Goal: Information Seeking & Learning: Learn about a topic

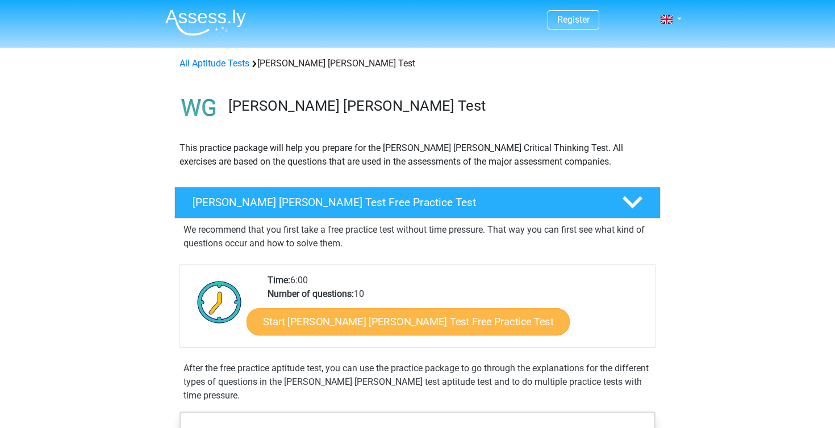
click at [347, 328] on link "Start Watson Glaser Test Free Practice Test" at bounding box center [407, 321] width 323 height 27
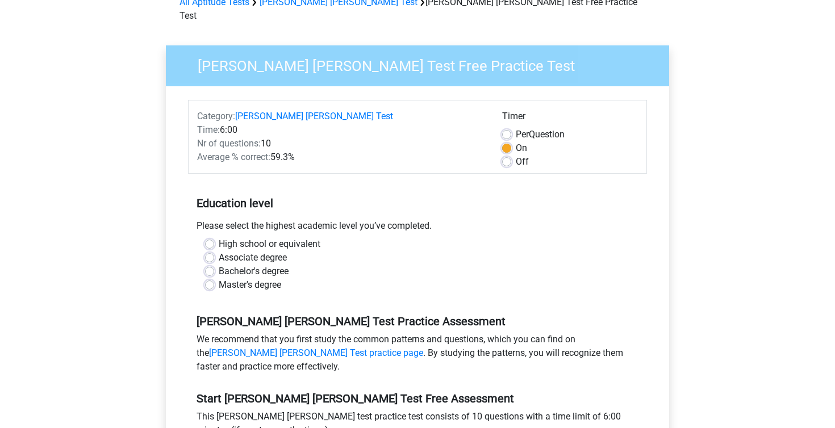
scroll to position [62, 0]
click at [516, 154] on label "Off" at bounding box center [522, 161] width 13 height 14
click at [507, 154] on input "Off" at bounding box center [506, 159] width 9 height 11
radio input "true"
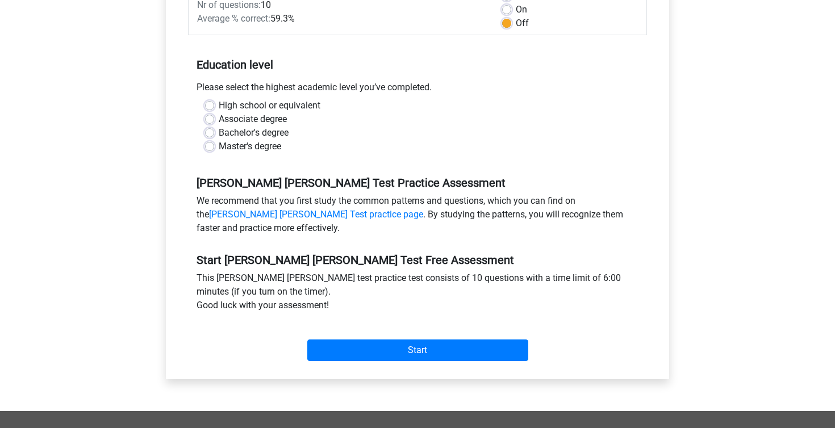
scroll to position [202, 0]
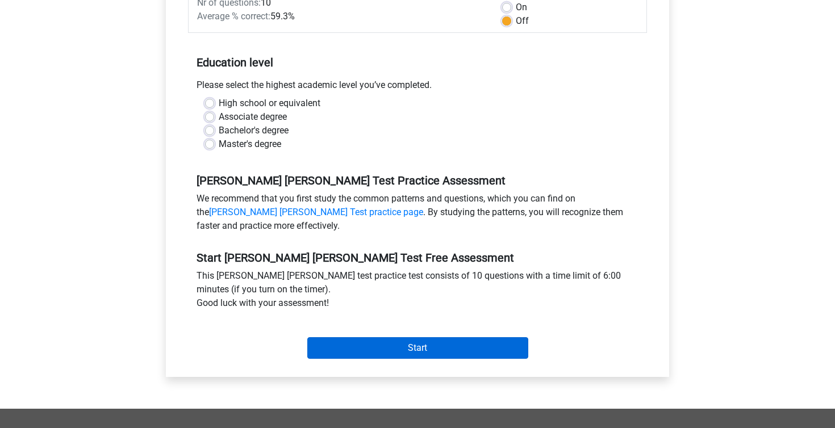
click at [433, 337] on input "Start" at bounding box center [417, 348] width 221 height 22
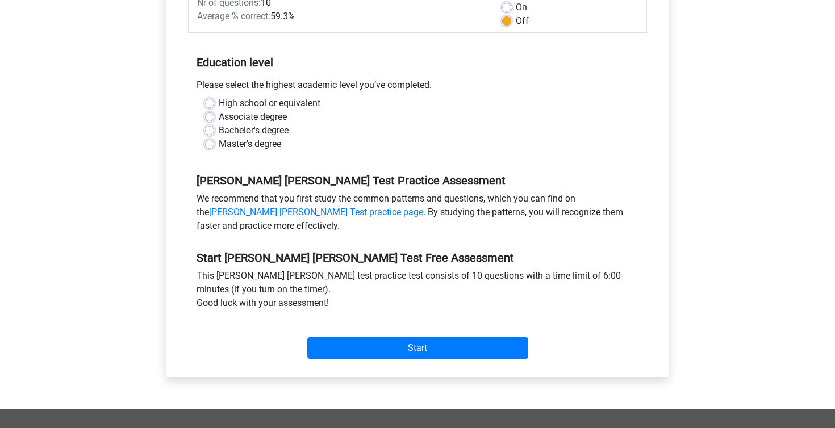
click at [219, 124] on label "Bachelor's degree" at bounding box center [254, 131] width 70 height 14
click at [210, 124] on input "Bachelor's degree" at bounding box center [209, 129] width 9 height 11
radio input "true"
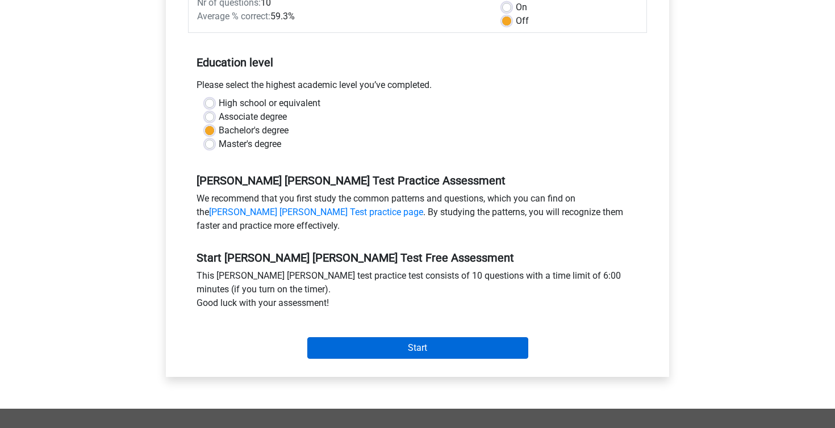
click at [396, 338] on input "Start" at bounding box center [417, 348] width 221 height 22
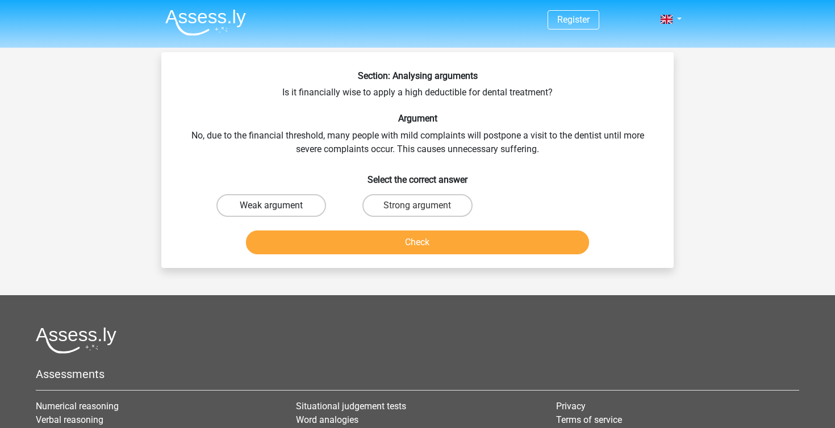
click at [275, 203] on label "Weak argument" at bounding box center [271, 205] width 110 height 23
click at [275, 206] on input "Weak argument" at bounding box center [274, 209] width 7 height 7
radio input "true"
click at [335, 248] on button "Check" at bounding box center [418, 243] width 344 height 24
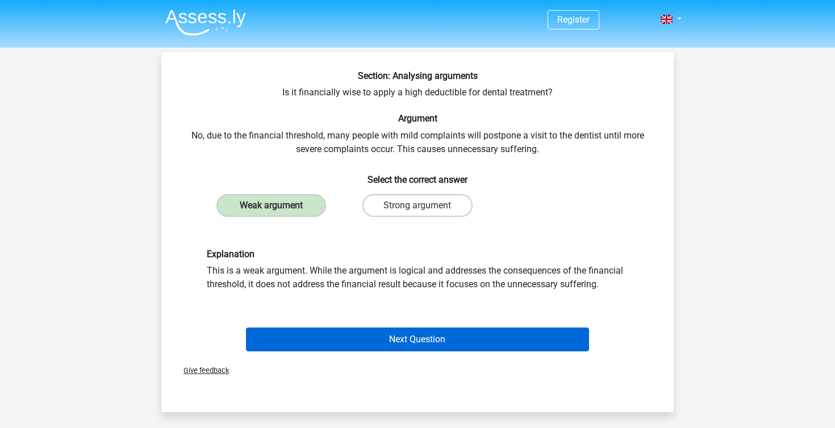
click at [436, 344] on button "Next Question" at bounding box center [418, 340] width 344 height 24
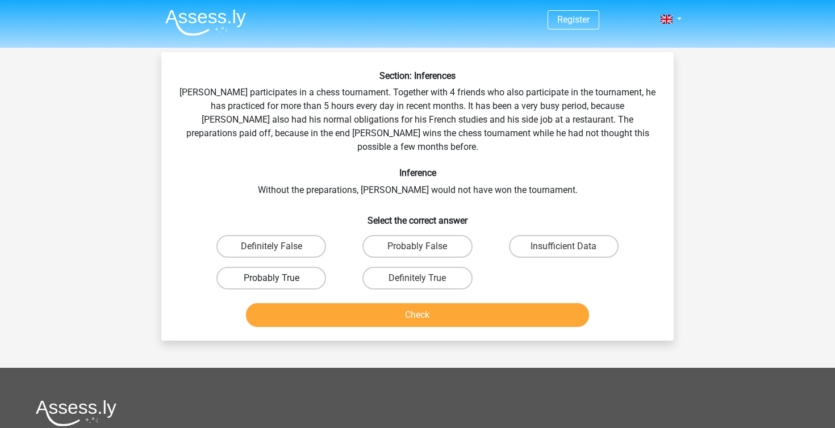
click at [283, 271] on label "Probably True" at bounding box center [271, 278] width 110 height 23
click at [279, 278] on input "Probably True" at bounding box center [274, 281] width 7 height 7
radio input "true"
click at [296, 303] on button "Check" at bounding box center [418, 315] width 344 height 24
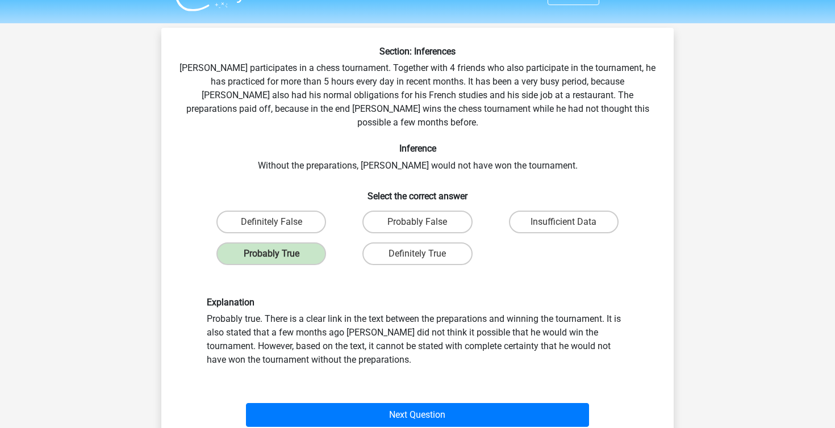
scroll to position [26, 0]
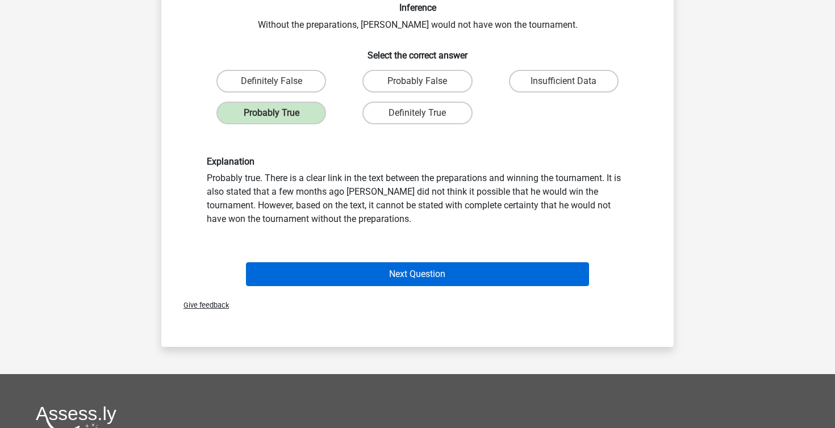
click at [434, 264] on button "Next Question" at bounding box center [418, 274] width 344 height 24
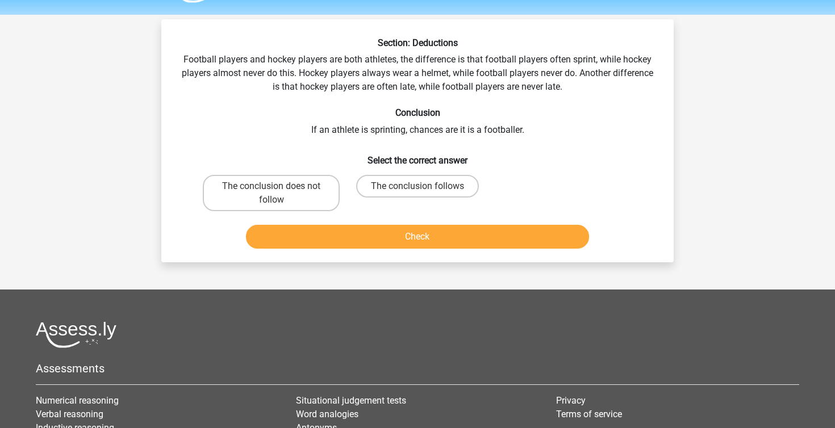
scroll to position [0, 0]
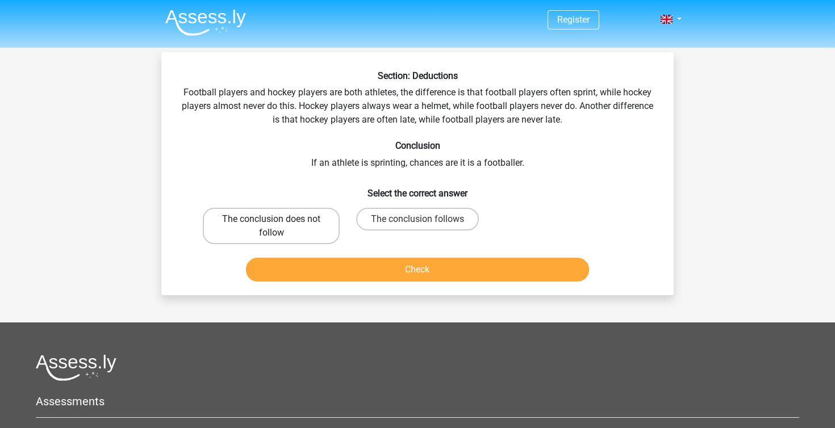
click at [322, 220] on label "The conclusion does not follow" at bounding box center [271, 226] width 137 height 36
click at [279, 220] on input "The conclusion does not follow" at bounding box center [274, 222] width 7 height 7
radio input "true"
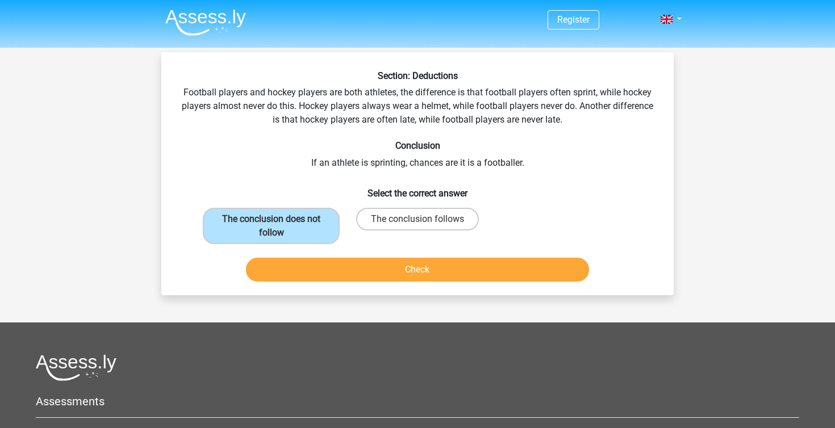
click at [352, 265] on button "Check" at bounding box center [418, 270] width 344 height 24
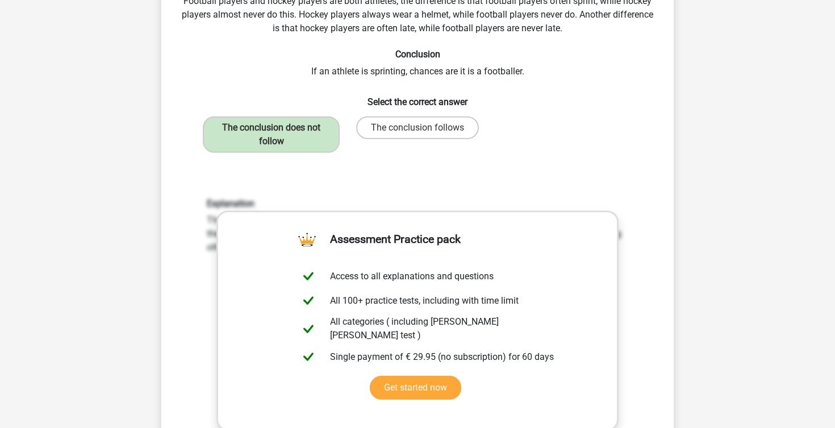
scroll to position [229, 0]
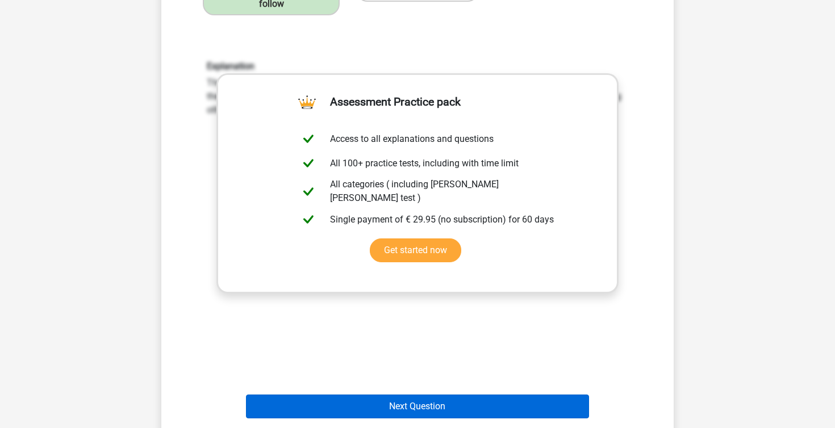
click at [428, 408] on button "Next Question" at bounding box center [418, 407] width 344 height 24
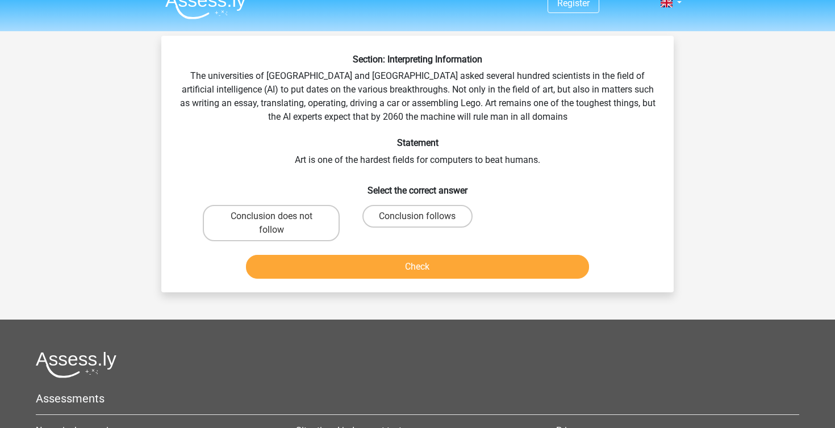
scroll to position [10, 0]
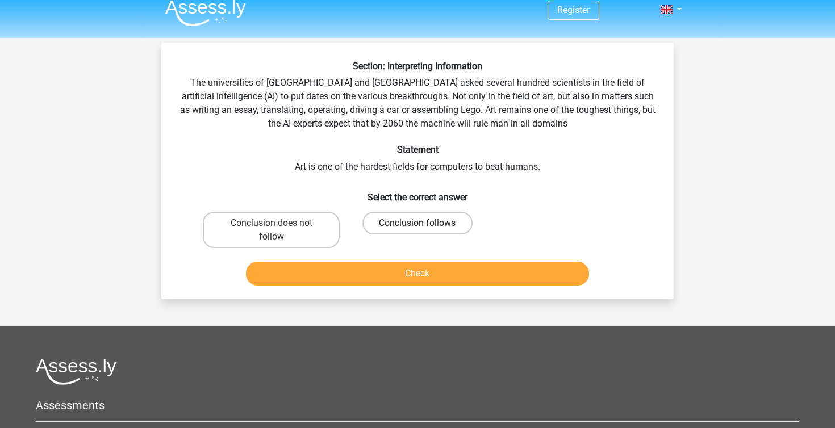
click at [394, 229] on label "Conclusion follows" at bounding box center [417, 223] width 110 height 23
click at [417, 229] on input "Conclusion follows" at bounding box center [420, 226] width 7 height 7
radio input "true"
click at [394, 274] on button "Check" at bounding box center [418, 274] width 344 height 24
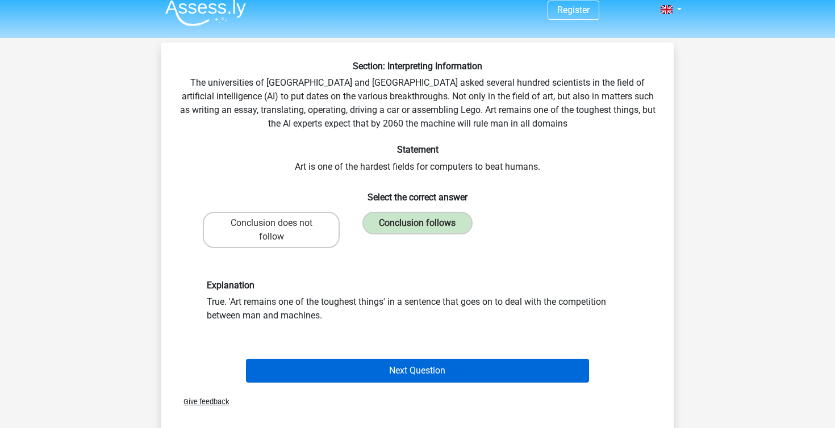
click at [415, 363] on button "Next Question" at bounding box center [418, 371] width 344 height 24
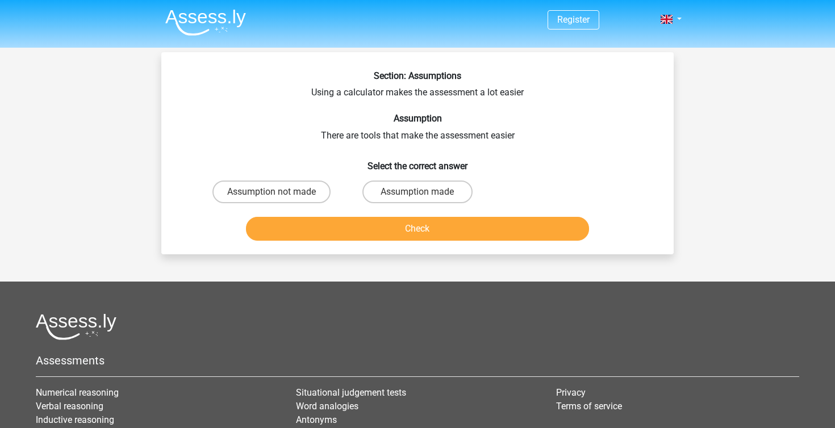
scroll to position [0, 0]
click at [409, 187] on label "Assumption made" at bounding box center [417, 192] width 110 height 23
click at [417, 192] on input "Assumption made" at bounding box center [420, 195] width 7 height 7
radio input "true"
click at [406, 236] on button "Check" at bounding box center [418, 229] width 344 height 24
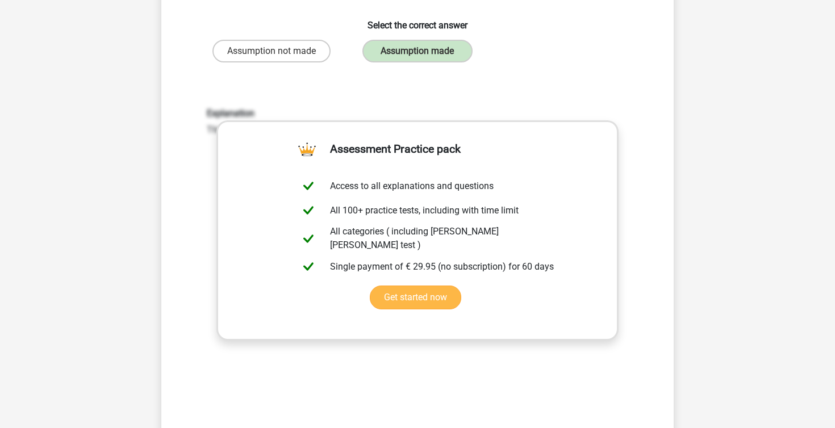
scroll to position [152, 0]
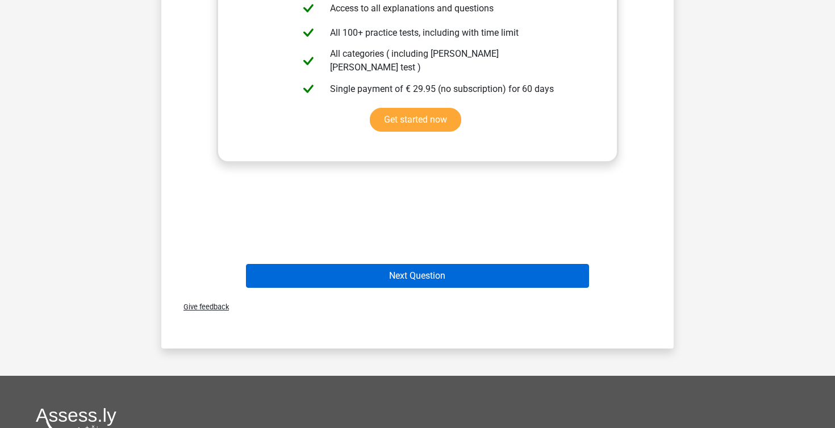
click at [433, 282] on button "Next Question" at bounding box center [418, 276] width 344 height 24
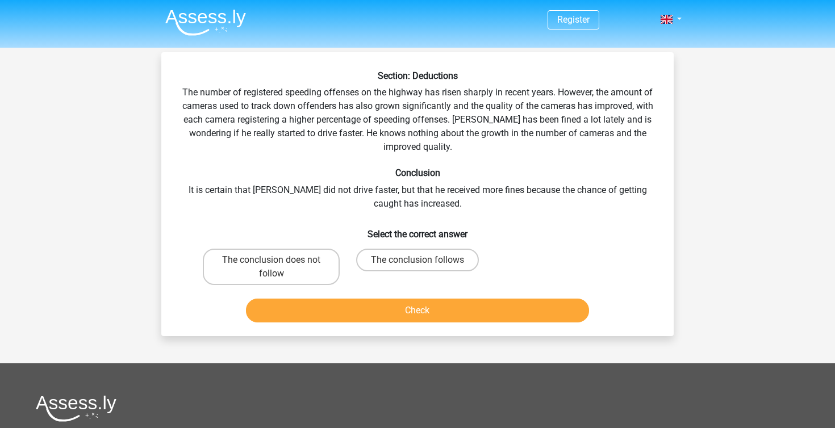
scroll to position [0, 0]
click at [253, 260] on label "The conclusion does not follow" at bounding box center [271, 267] width 137 height 36
click at [271, 260] on input "The conclusion does not follow" at bounding box center [274, 263] width 7 height 7
radio input "true"
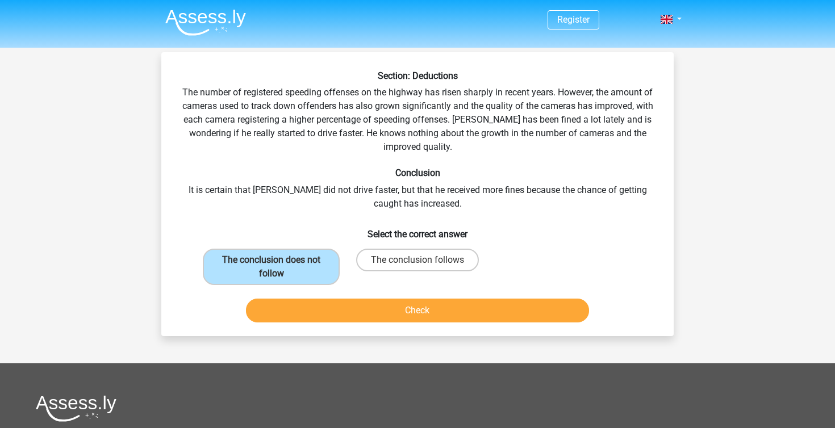
click at [311, 316] on button "Check" at bounding box center [418, 311] width 344 height 24
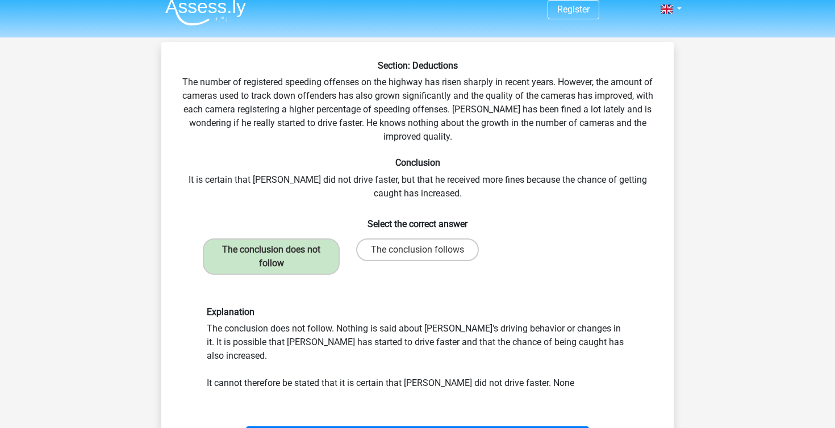
scroll to position [15, 0]
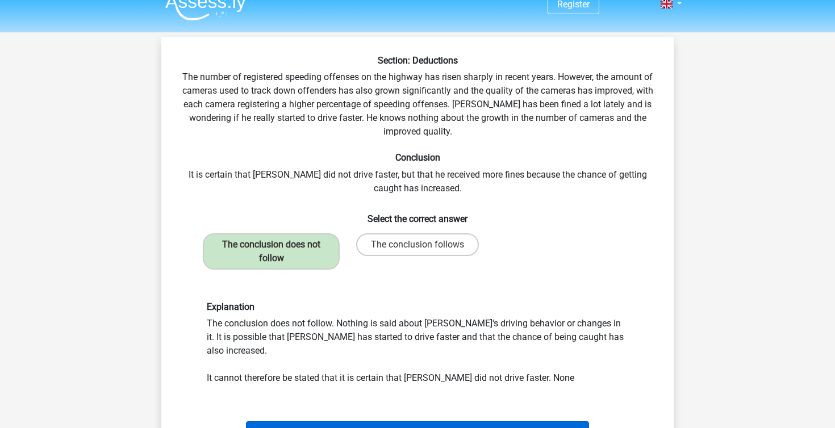
click at [329, 421] on button "Next Question" at bounding box center [418, 433] width 344 height 24
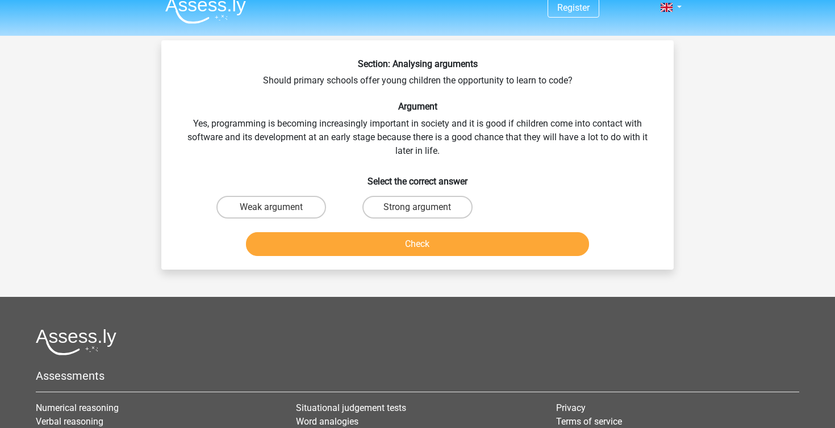
scroll to position [12, 0]
click at [383, 217] on label "Strong argument" at bounding box center [417, 207] width 110 height 23
click at [417, 215] on input "Strong argument" at bounding box center [420, 210] width 7 height 7
radio input "true"
click at [391, 244] on button "Check" at bounding box center [418, 244] width 344 height 24
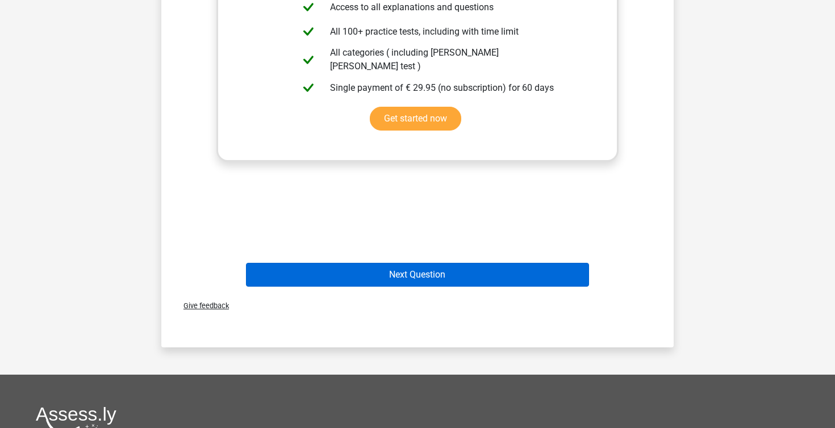
click at [423, 277] on button "Next Question" at bounding box center [418, 275] width 344 height 24
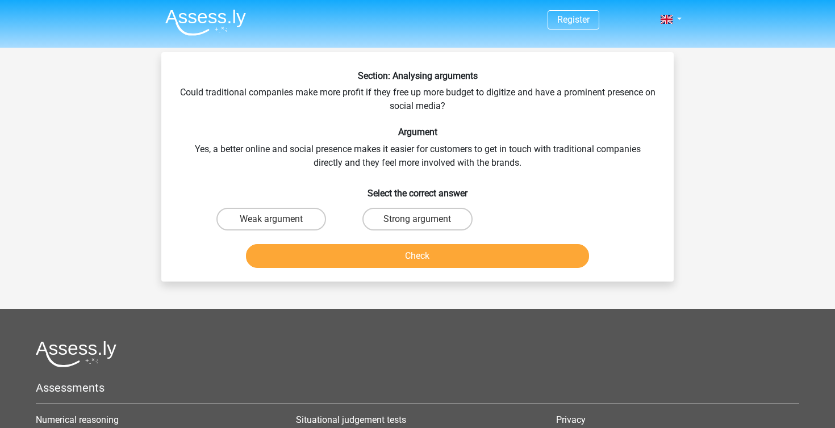
scroll to position [0, 0]
click at [427, 214] on label "Strong argument" at bounding box center [417, 219] width 110 height 23
click at [425, 219] on input "Strong argument" at bounding box center [420, 222] width 7 height 7
radio input "true"
click at [426, 252] on button "Check" at bounding box center [418, 256] width 344 height 24
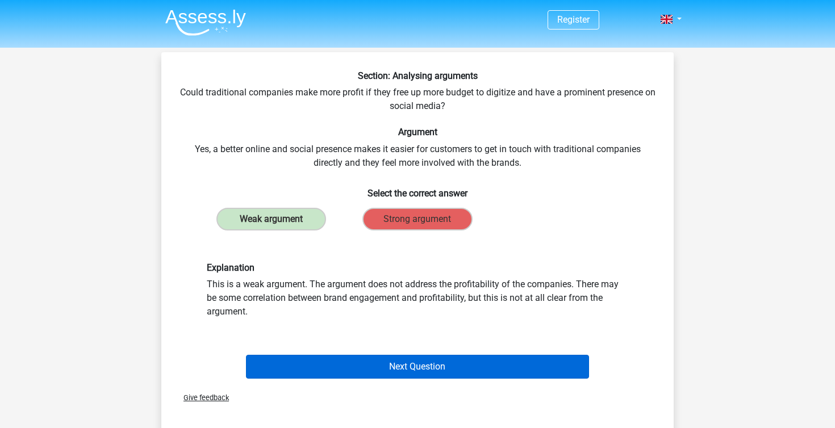
click at [450, 363] on button "Next Question" at bounding box center [418, 367] width 344 height 24
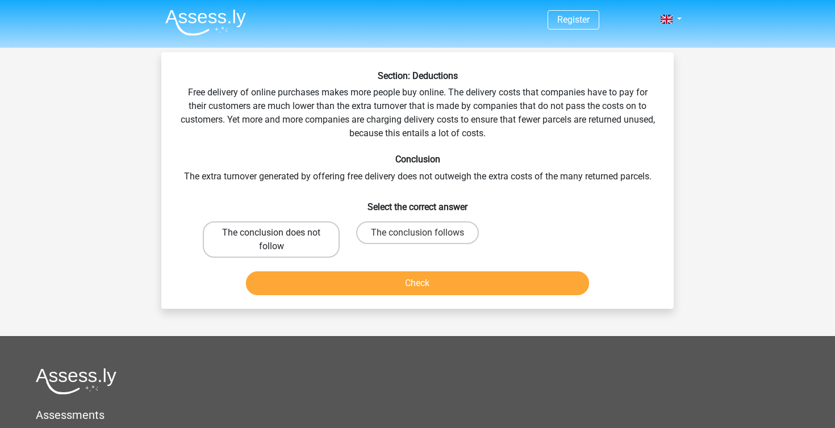
click at [303, 223] on label "The conclusion does not follow" at bounding box center [271, 239] width 137 height 36
click at [279, 233] on input "The conclusion does not follow" at bounding box center [274, 236] width 7 height 7
radio input "true"
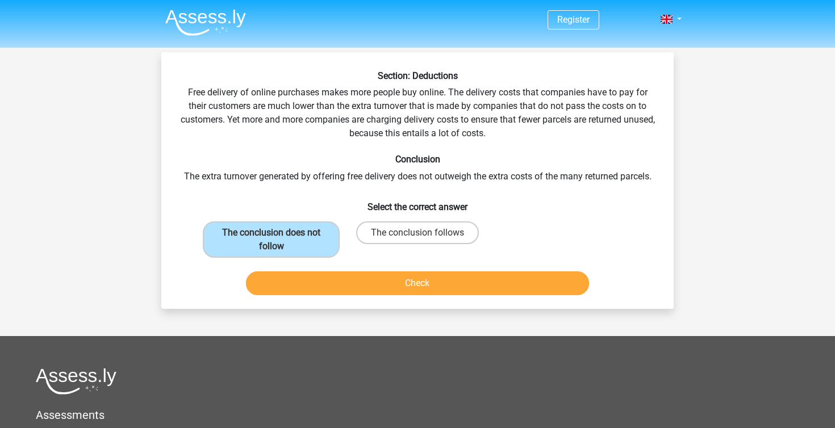
click at [298, 289] on button "Check" at bounding box center [418, 283] width 344 height 24
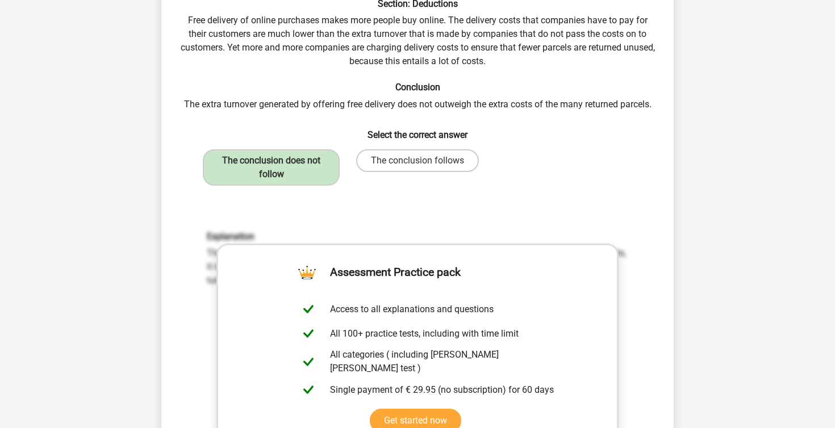
scroll to position [74, 0]
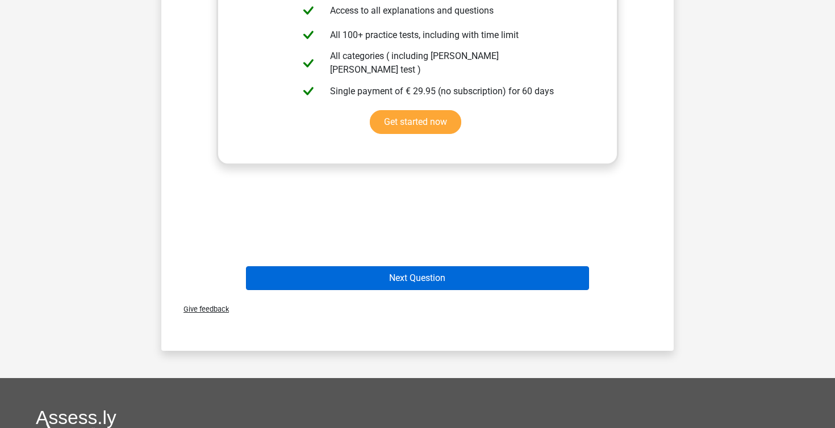
click at [416, 278] on button "Next Question" at bounding box center [418, 278] width 344 height 24
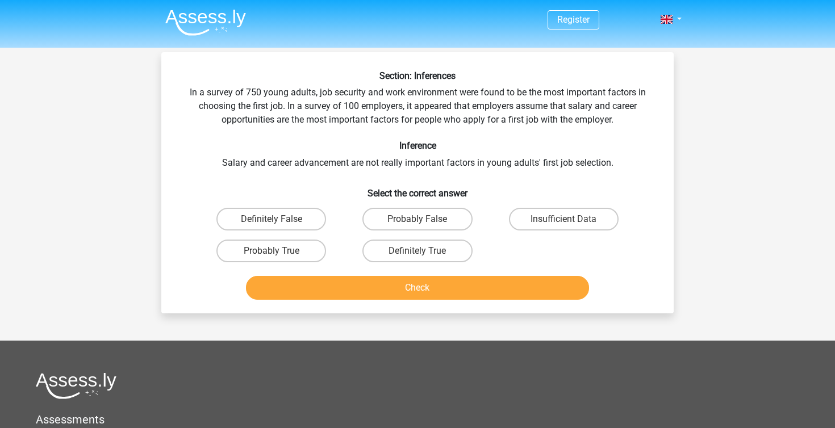
scroll to position [0, 0]
click at [406, 212] on label "Probably False" at bounding box center [417, 219] width 110 height 23
click at [417, 219] on input "Probably False" at bounding box center [420, 222] width 7 height 7
radio input "true"
click at [401, 286] on button "Check" at bounding box center [418, 288] width 344 height 24
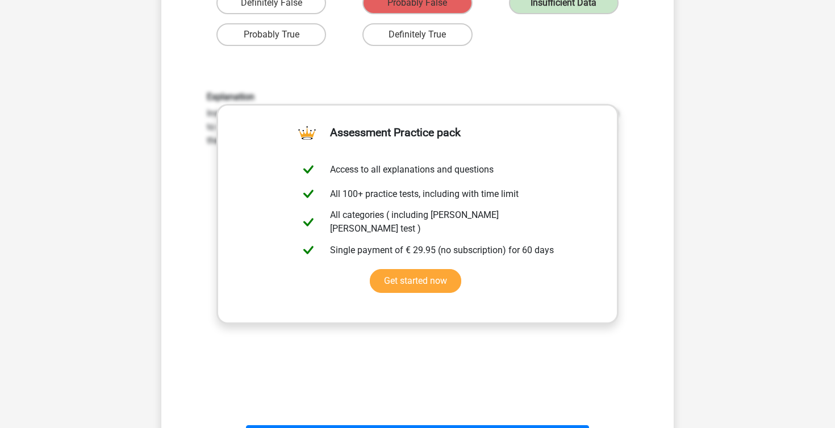
scroll to position [253, 0]
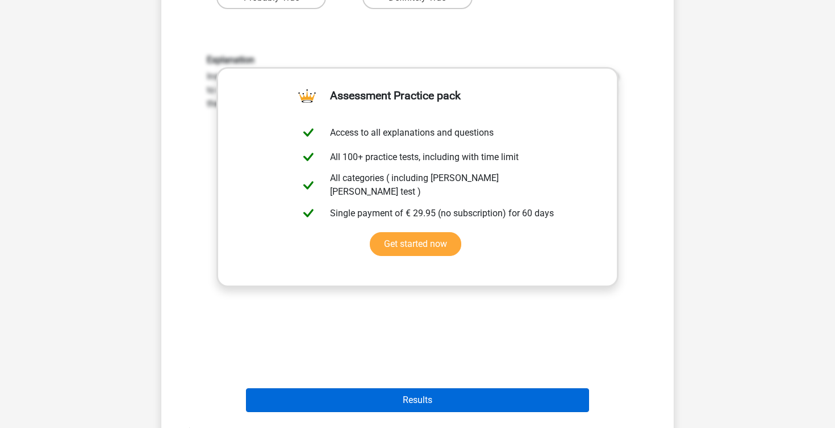
click at [409, 396] on button "Results" at bounding box center [418, 400] width 344 height 24
